Goal: Go to known website: Access a specific website the user already knows

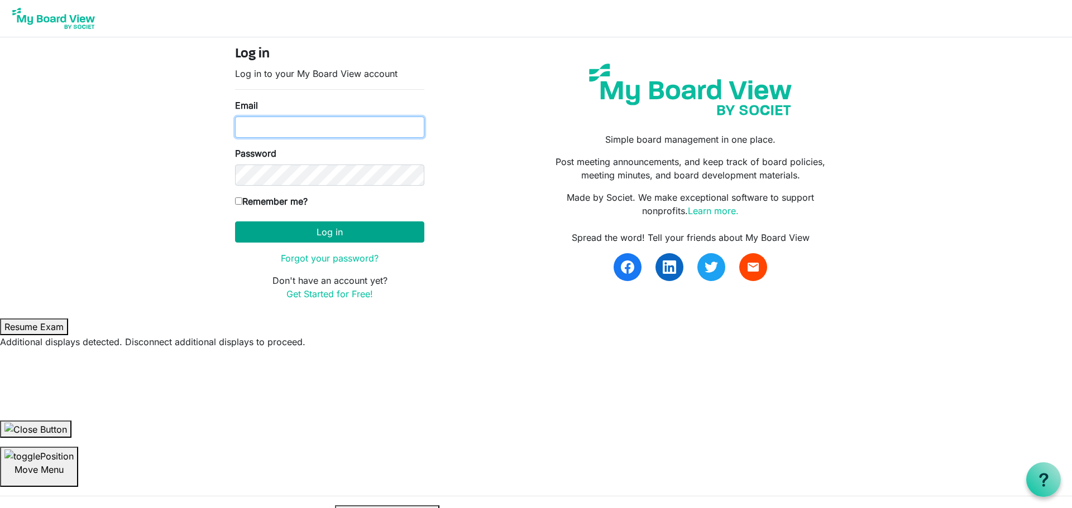
type input "[PERSON_NAME][EMAIL_ADDRESS][PERSON_NAME][DOMAIN_NAME]"
click at [321, 240] on button "Log in" at bounding box center [329, 232] width 189 height 21
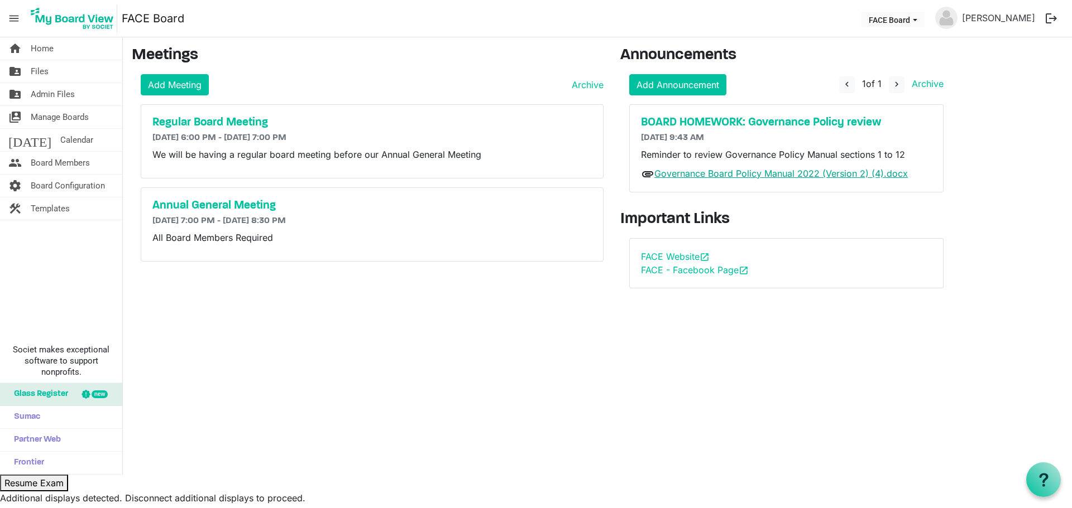
click at [713, 176] on link "Governance Board Policy Manual 2022 (Version 2) (4).docx" at bounding box center [780, 173] width 253 height 11
